Goal: Navigation & Orientation: Find specific page/section

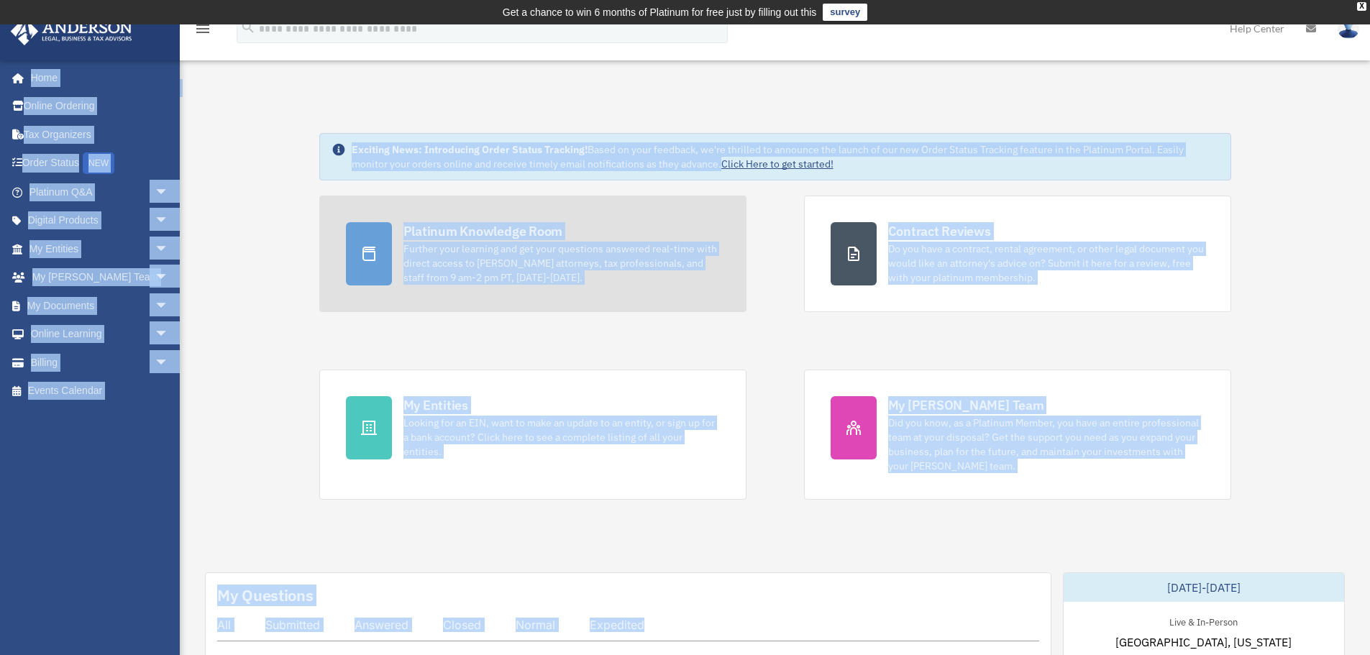
drag, startPoint x: 365, startPoint y: 88, endPoint x: 742, endPoint y: 261, distance: 413.9
copy div "Dashboard bob.apples@andersonadvisors.com Sign Out bob.apples@andersonadvisors.…"
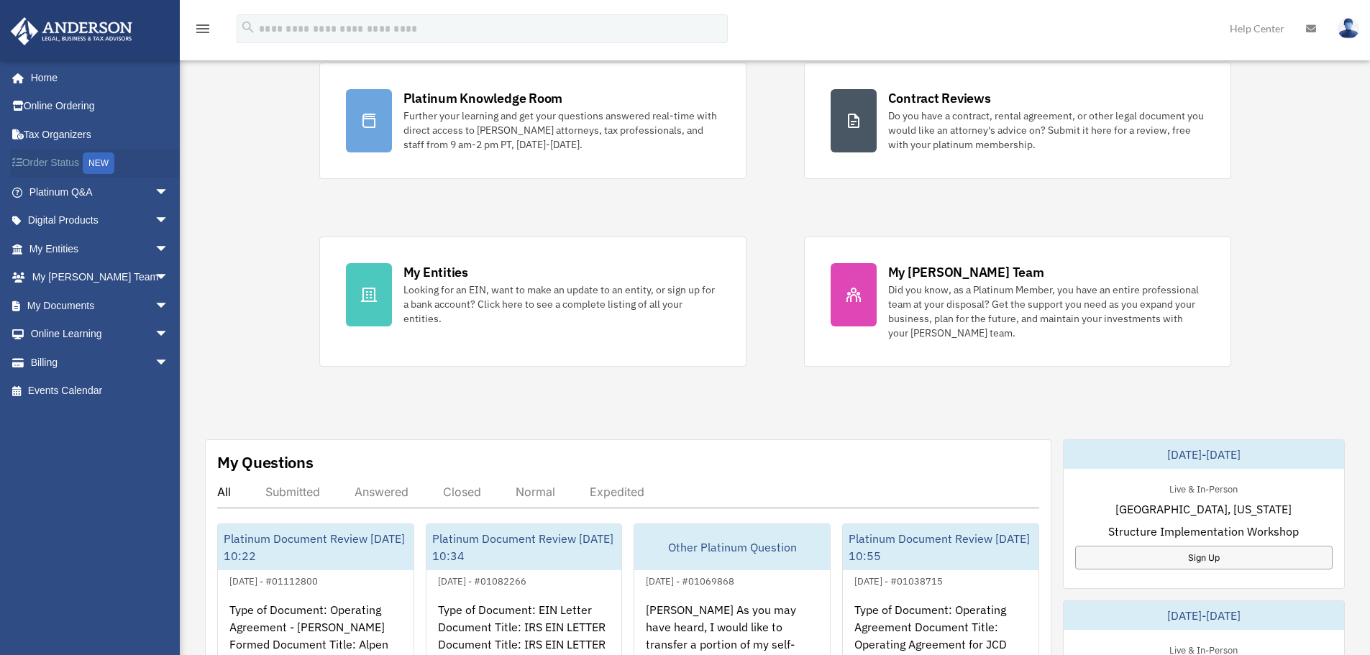
scroll to position [288, 0]
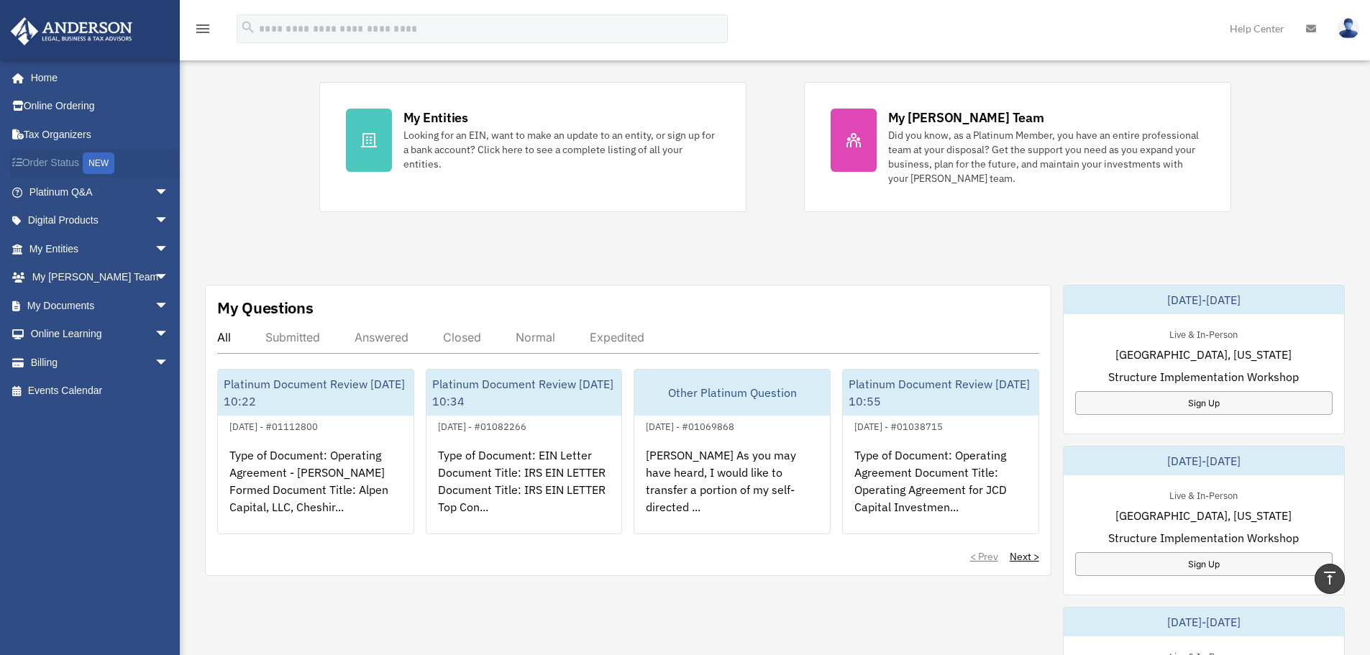
click at [145, 174] on link "Order Status NEW" at bounding box center [100, 163] width 181 height 29
click at [155, 187] on span "arrow_drop_down" at bounding box center [169, 192] width 29 height 29
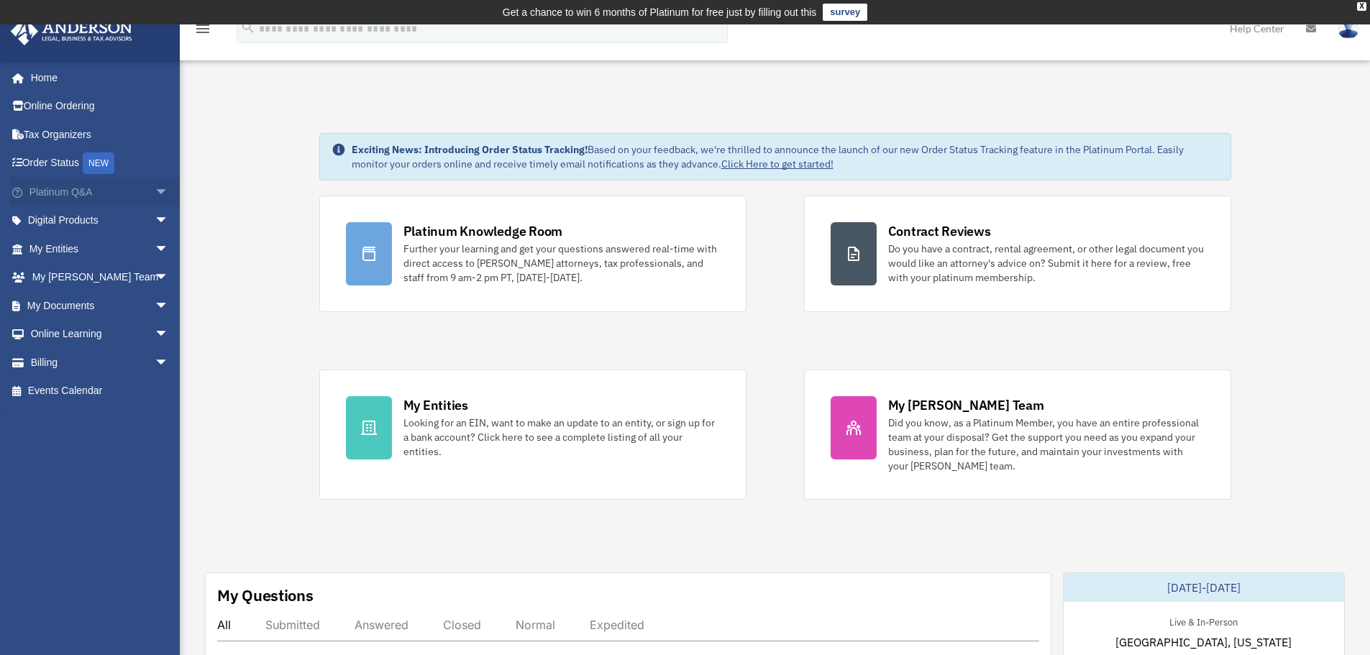
click at [77, 191] on link "Platinum Q&A arrow_drop_down" at bounding box center [100, 192] width 181 height 29
click at [155, 187] on span "arrow_drop_down" at bounding box center [169, 192] width 29 height 29
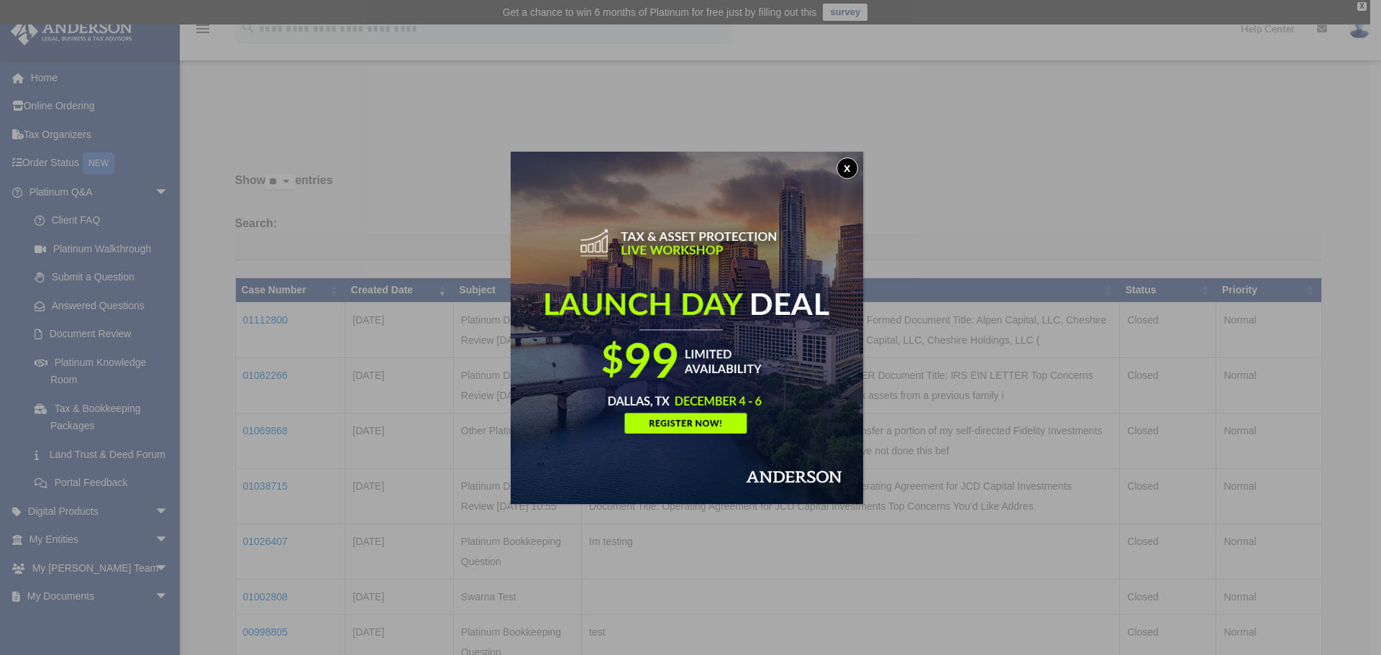
click at [855, 170] on button "x" at bounding box center [848, 169] width 22 height 22
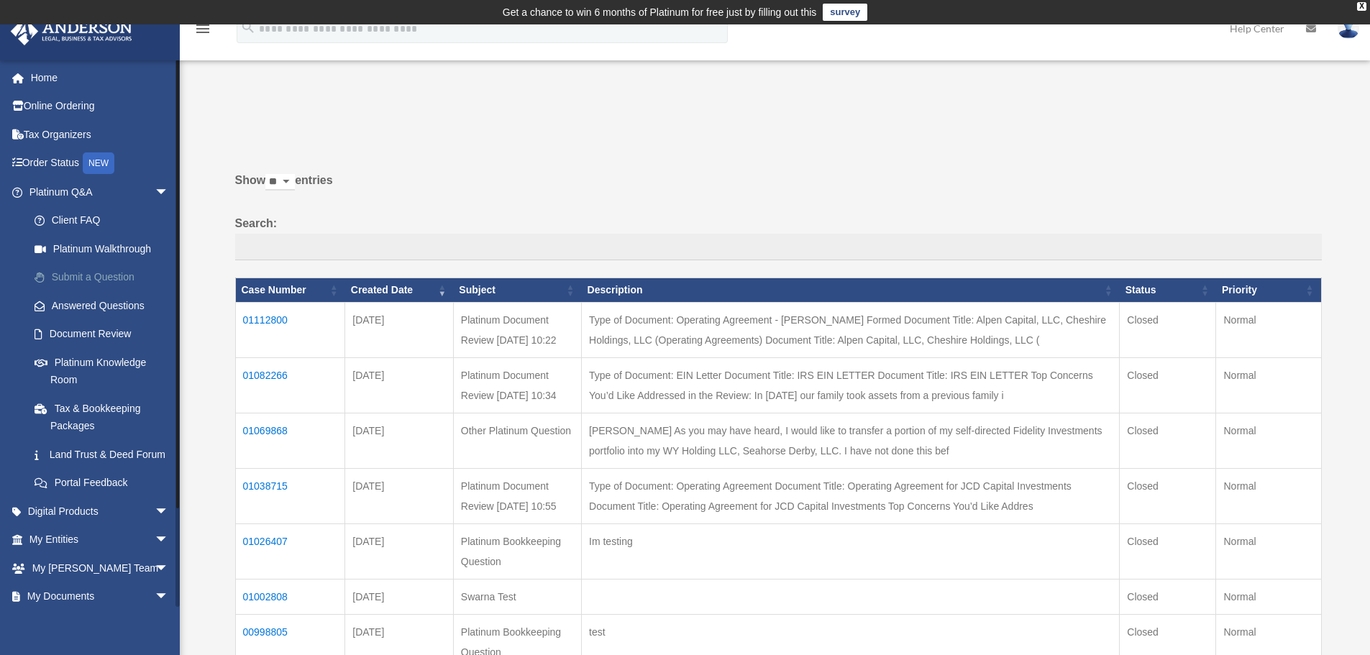
click at [129, 286] on link "Submit a Question" at bounding box center [105, 277] width 170 height 29
click at [100, 280] on link "Submit a Question" at bounding box center [105, 277] width 170 height 29
click at [100, 277] on link "Submit a Question" at bounding box center [105, 277] width 170 height 29
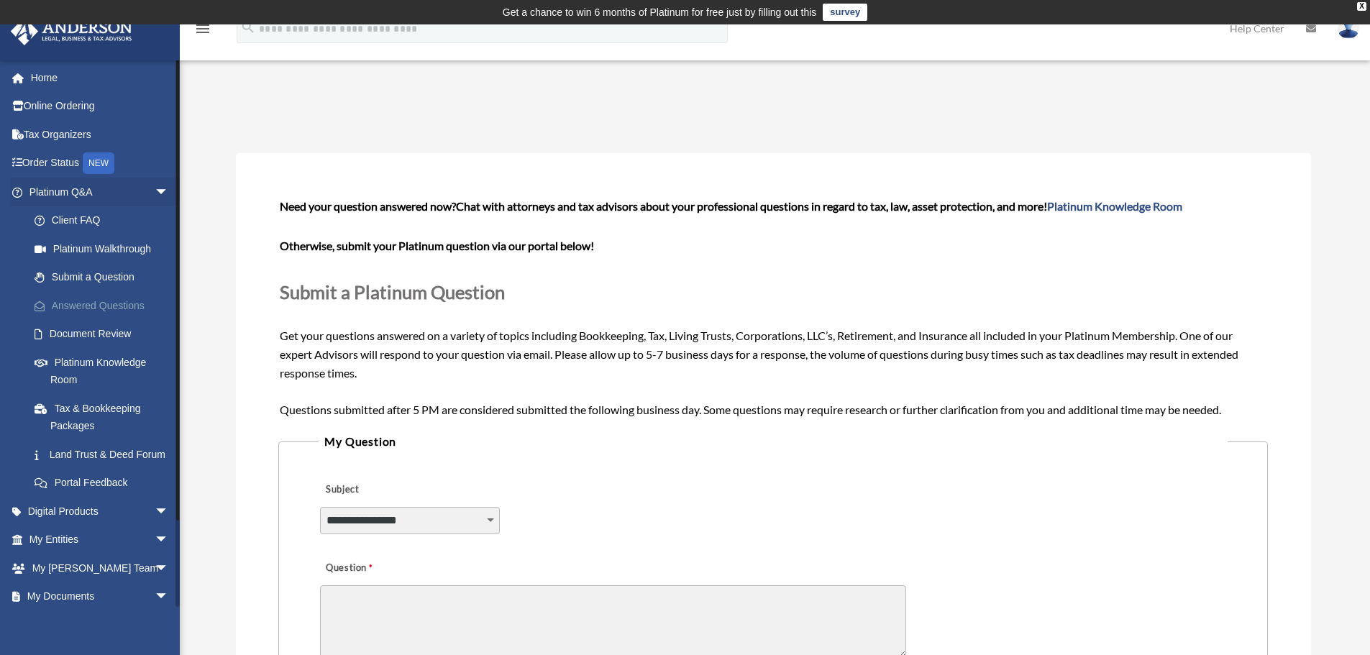
click at [93, 312] on link "Answered Questions" at bounding box center [105, 305] width 170 height 29
click at [97, 301] on link "Answered Questions" at bounding box center [105, 305] width 170 height 29
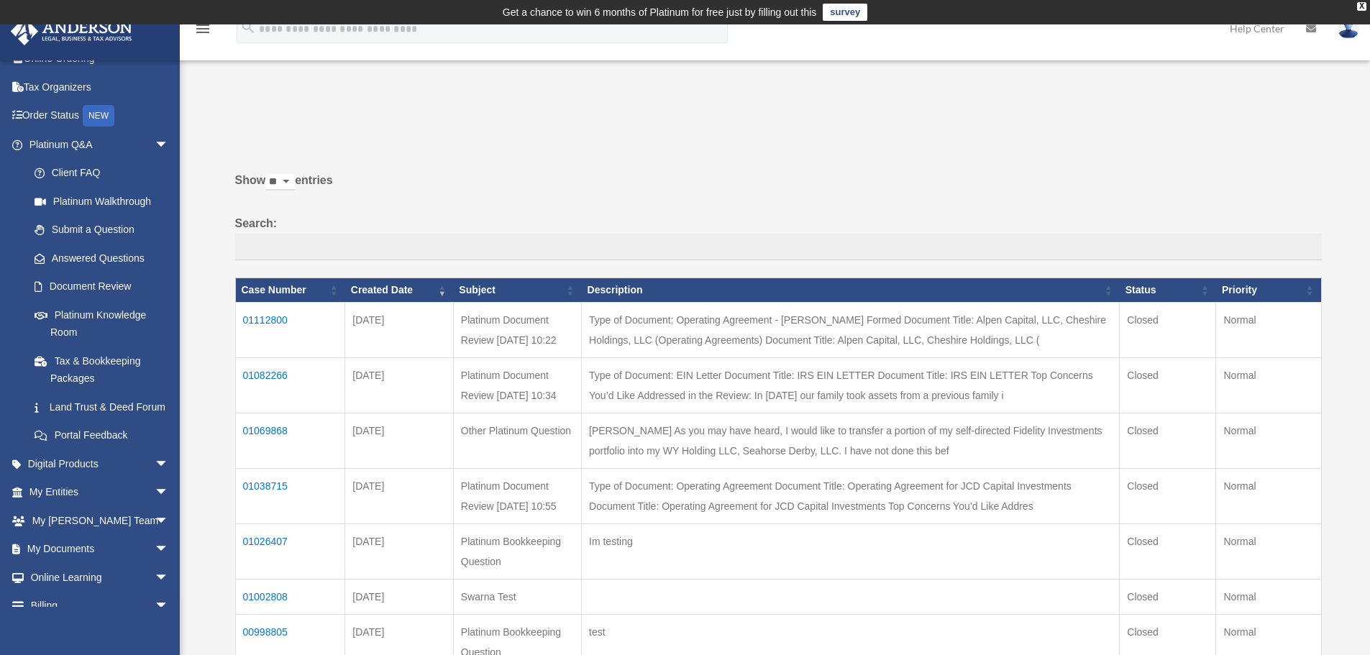
scroll to position [92, 0]
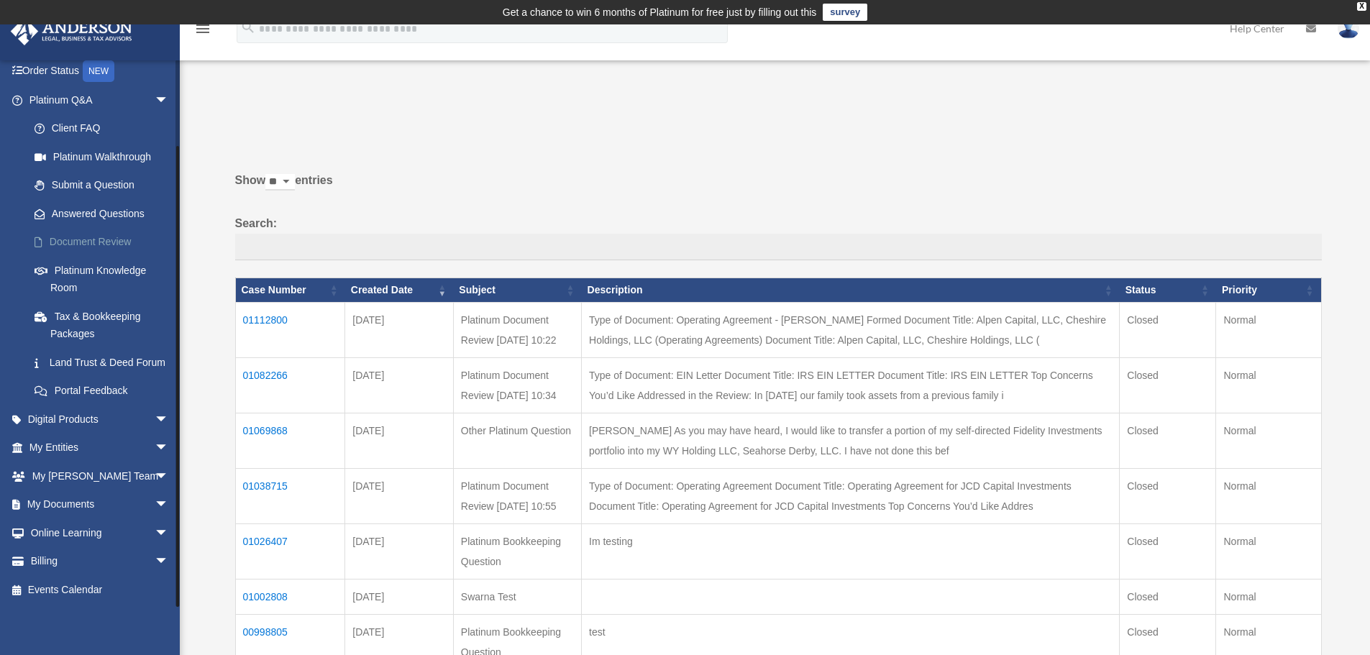
click at [104, 244] on link "Document Review" at bounding box center [105, 242] width 170 height 29
click at [101, 240] on link "Document Review" at bounding box center [105, 242] width 170 height 29
click at [55, 237] on link "Document Review" at bounding box center [105, 242] width 170 height 29
click at [91, 247] on link "Document Review" at bounding box center [105, 242] width 170 height 29
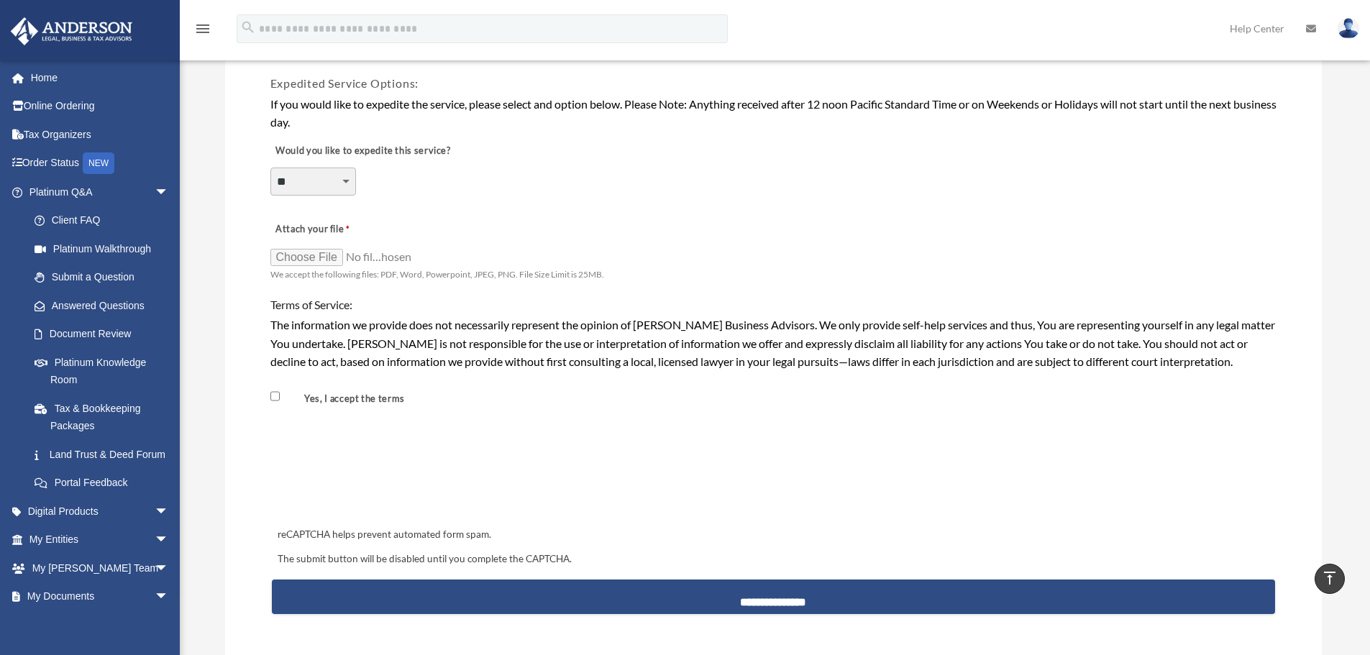
scroll to position [1079, 0]
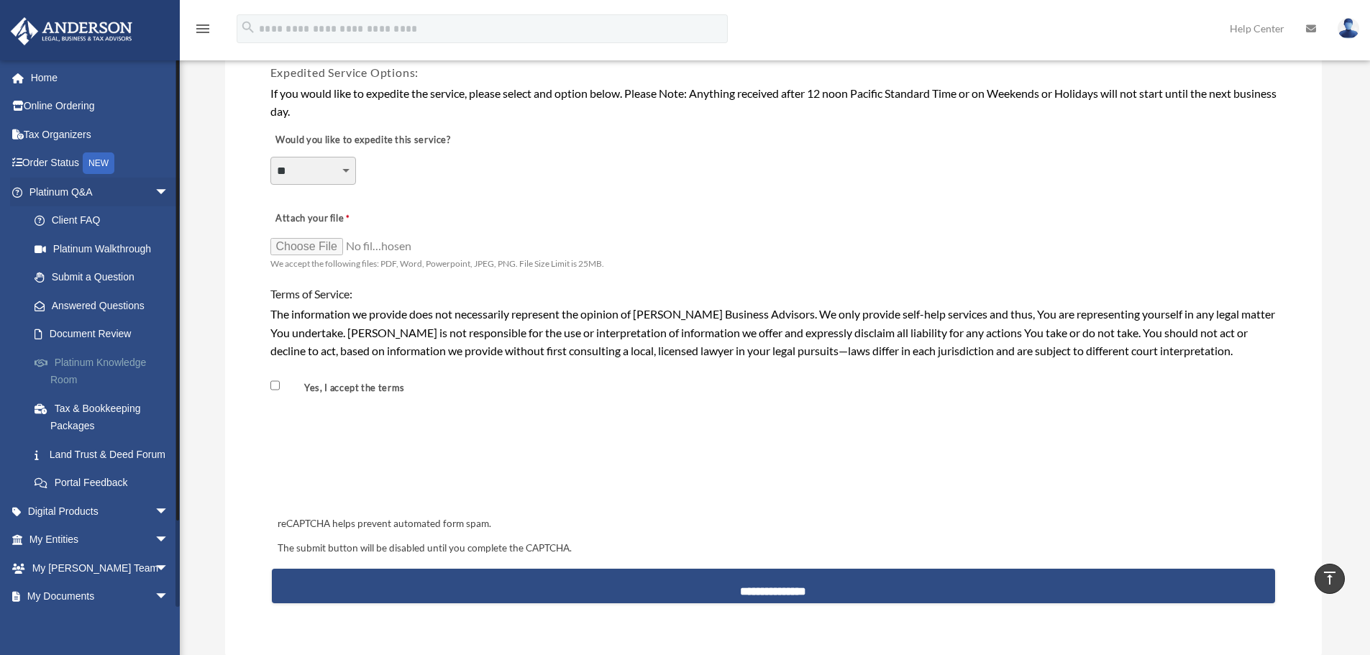
click at [49, 364] on span at bounding box center [48, 363] width 12 height 10
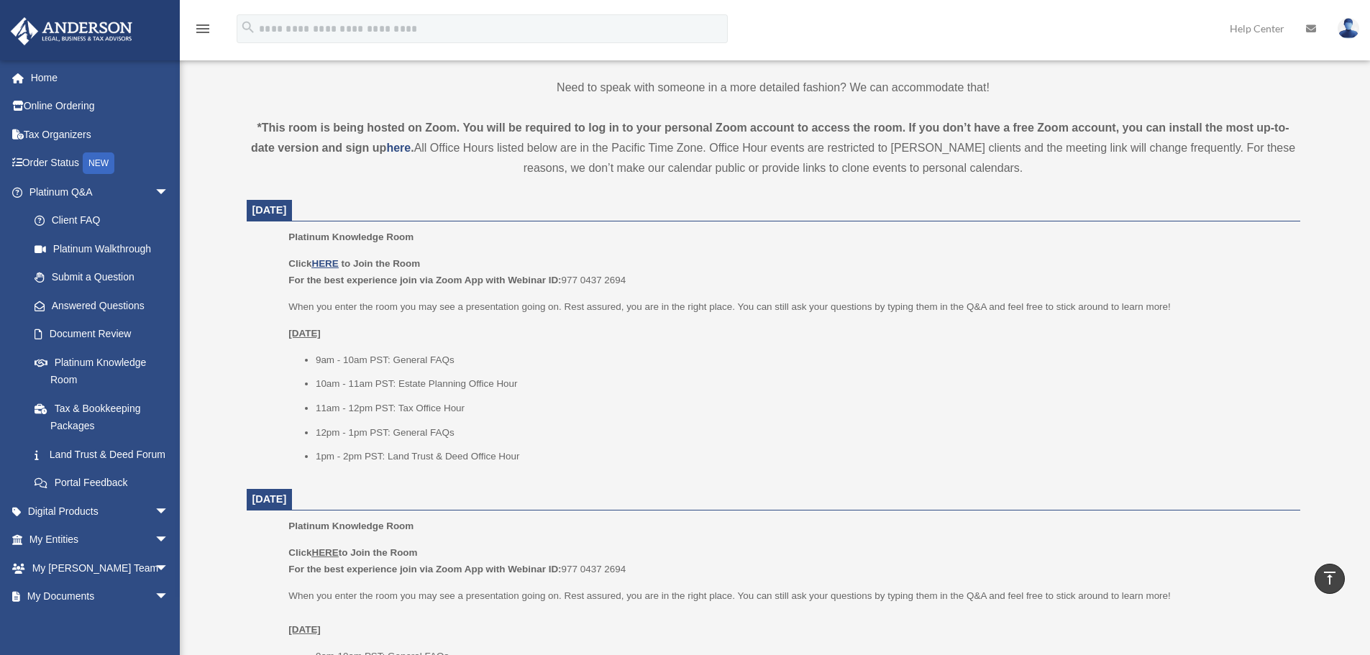
scroll to position [504, 0]
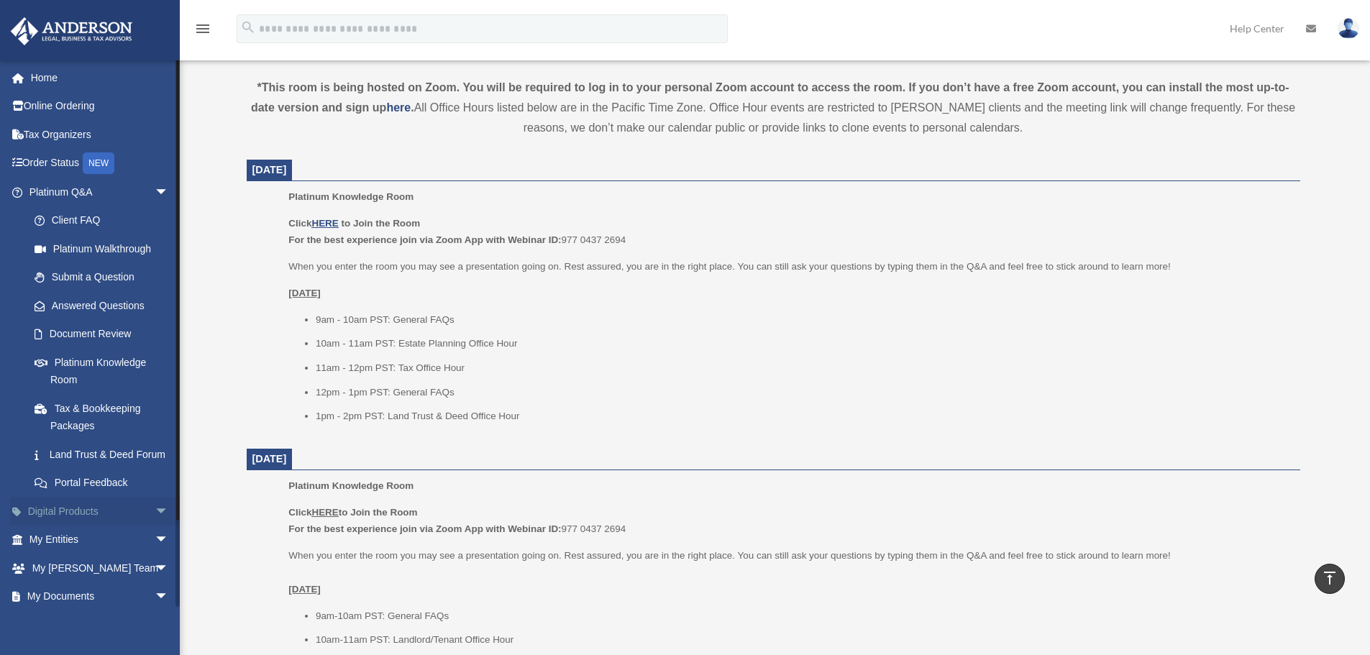
click at [155, 502] on span "arrow_drop_down" at bounding box center [169, 511] width 29 height 29
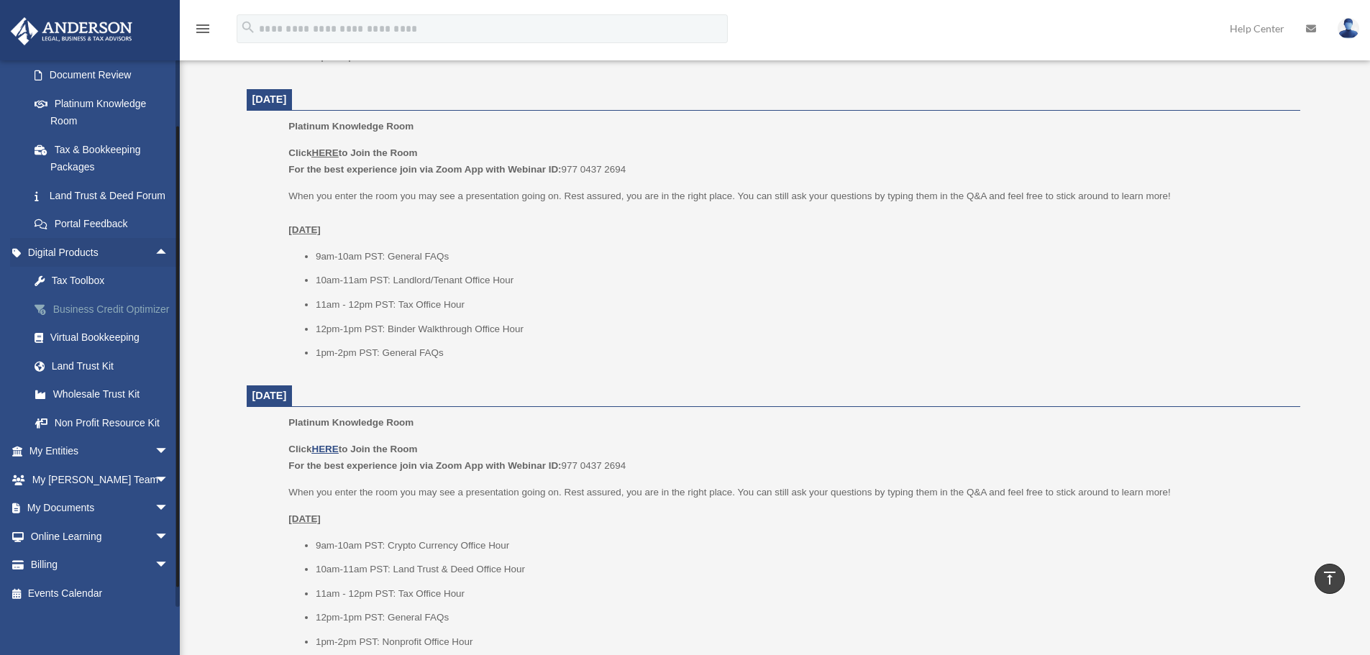
scroll to position [280, 0]
